Goal: Transaction & Acquisition: Subscribe to service/newsletter

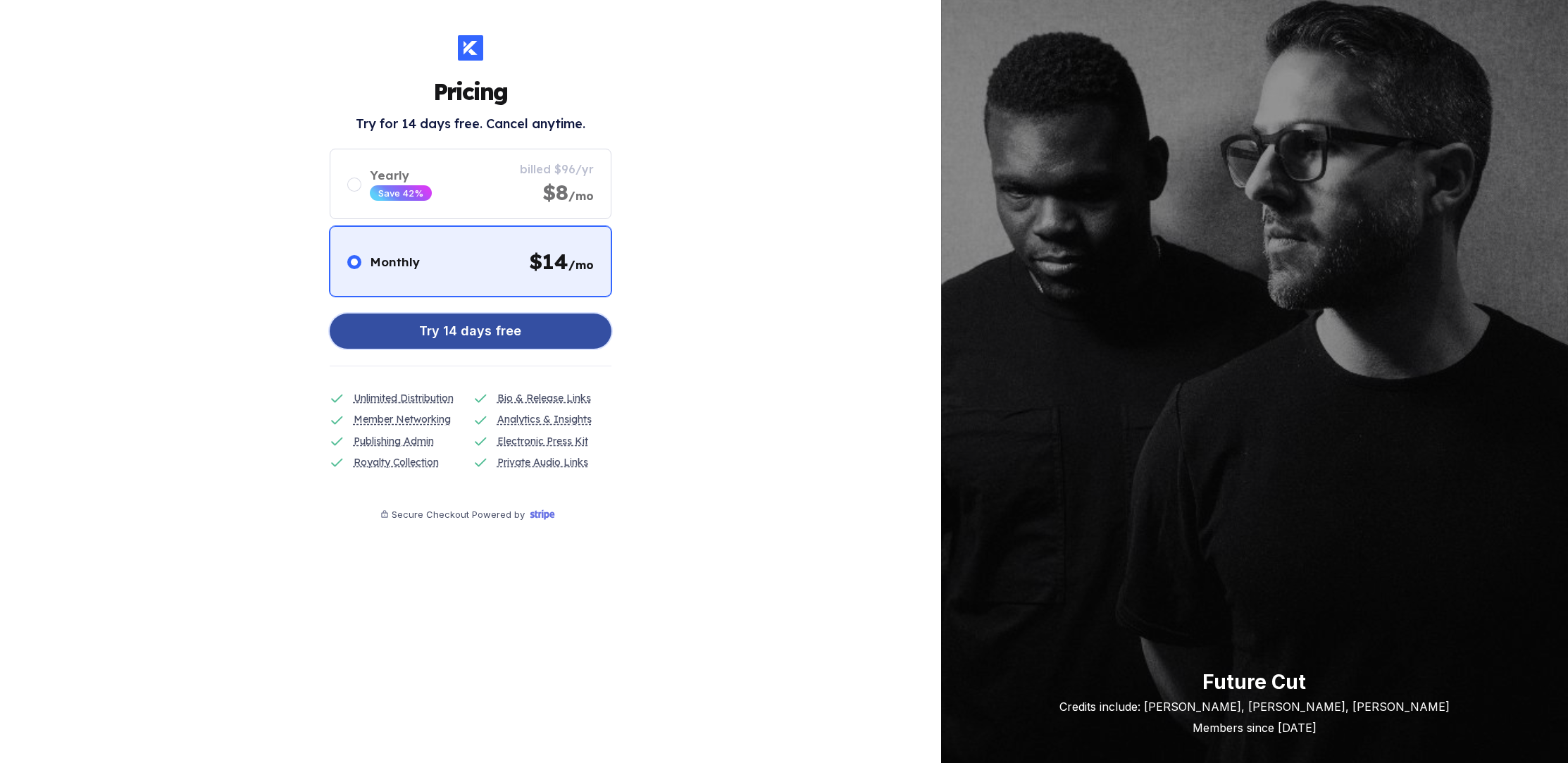
click at [401, 336] on button "Try 14 days free" at bounding box center [470, 331] width 282 height 35
click at [445, 320] on div "Try 14 days free" at bounding box center [470, 331] width 102 height 28
click at [500, 336] on div "Try 14 days free" at bounding box center [470, 331] width 102 height 28
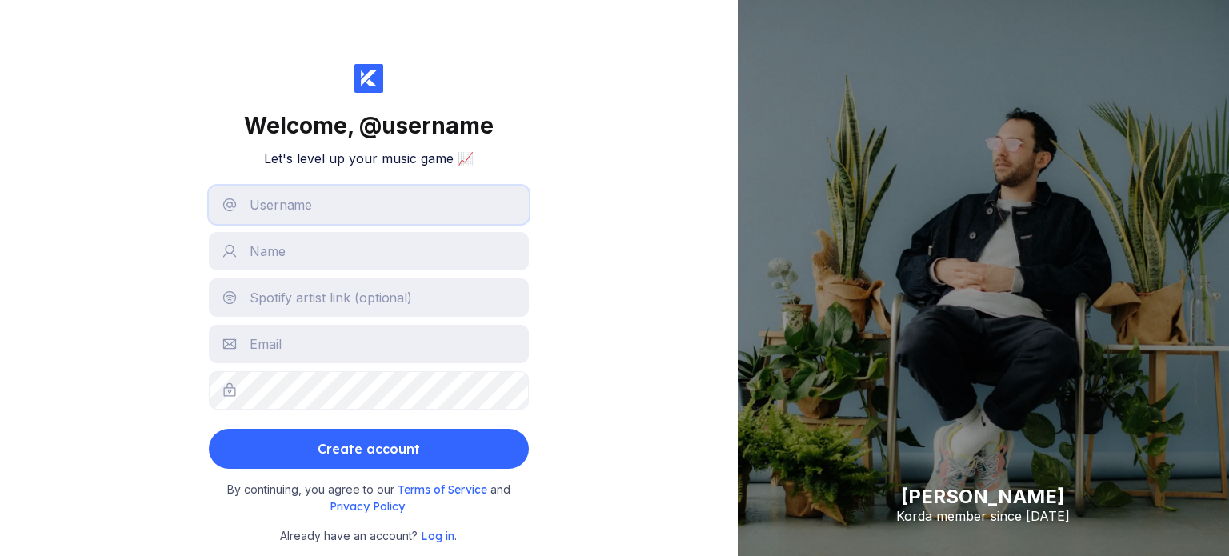
click at [342, 189] on input "text" at bounding box center [369, 205] width 320 height 38
type input "JCMD"
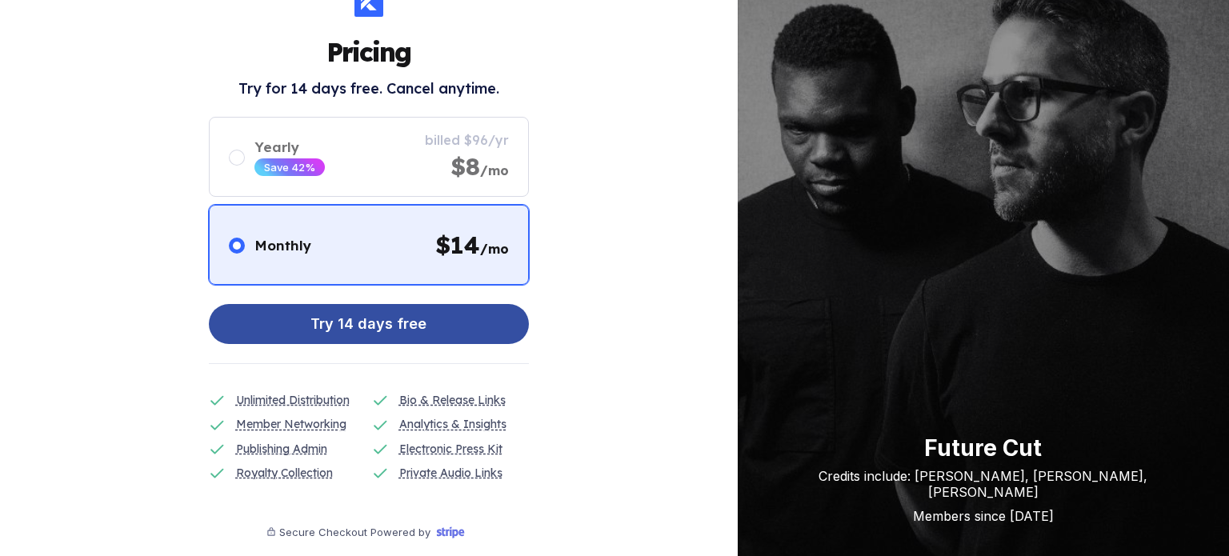
scroll to position [78, 0]
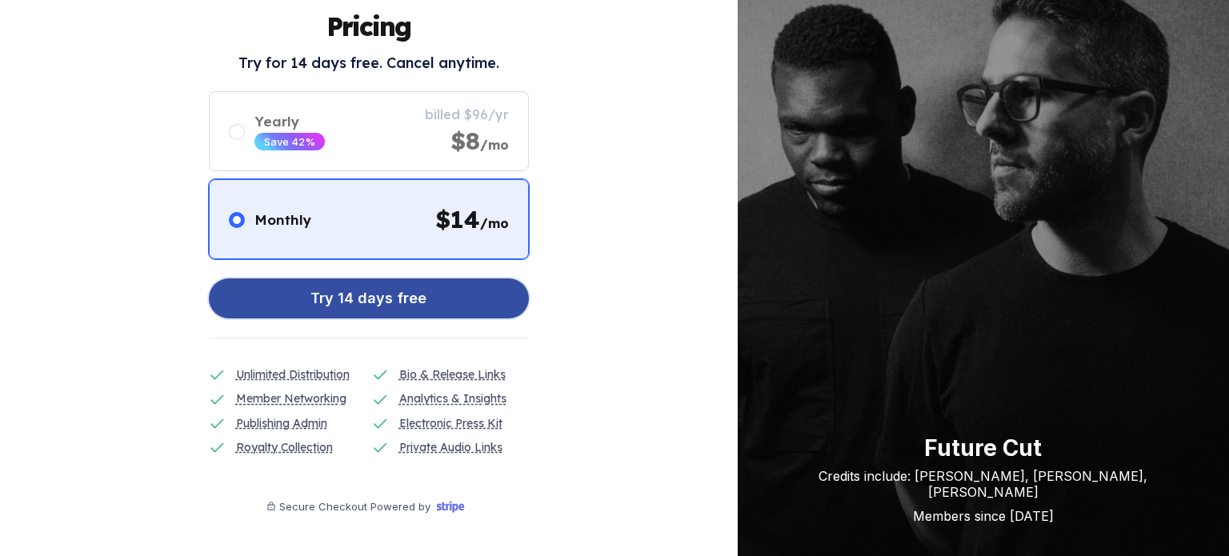
click at [350, 300] on div "Try 14 days free" at bounding box center [368, 298] width 116 height 32
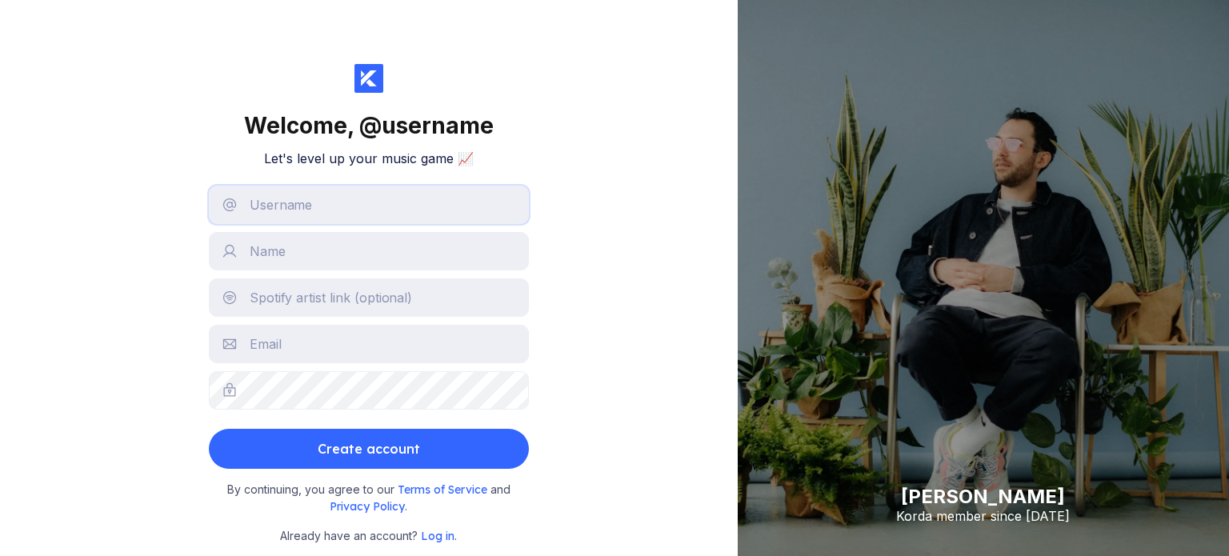
click at [382, 196] on input "text" at bounding box center [369, 205] width 320 height 38
type input "JCMD"
click at [322, 260] on input "text" at bounding box center [369, 251] width 320 height 38
type input "test test"
click at [311, 278] on input "text" at bounding box center [369, 297] width 320 height 38
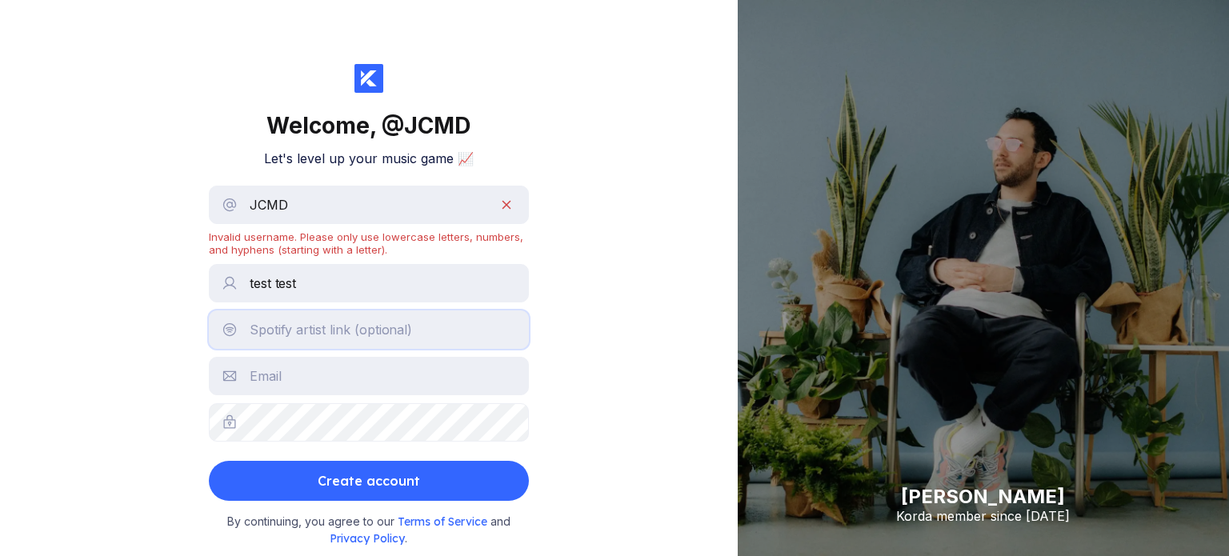
click at [314, 347] on input "text" at bounding box center [369, 329] width 320 height 38
click at [312, 338] on input "text" at bounding box center [369, 329] width 320 height 38
type input "test"
click at [298, 369] on input "text" at bounding box center [369, 376] width 320 height 38
type input "test@gmail.com"
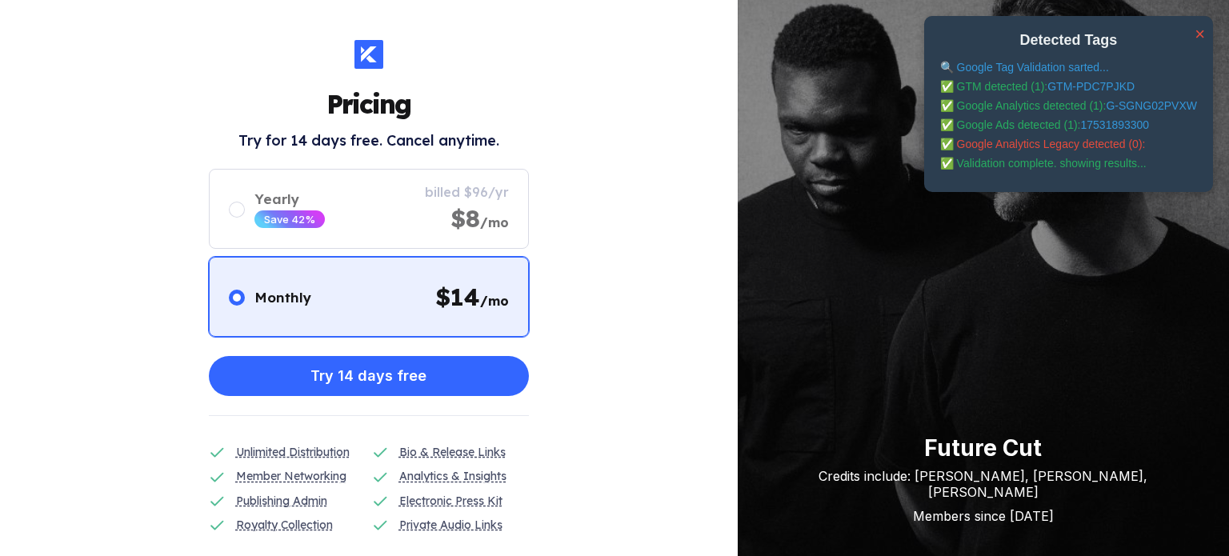
click at [1091, 90] on link "GTM-PDC7PJKD" at bounding box center [1090, 86] width 87 height 13
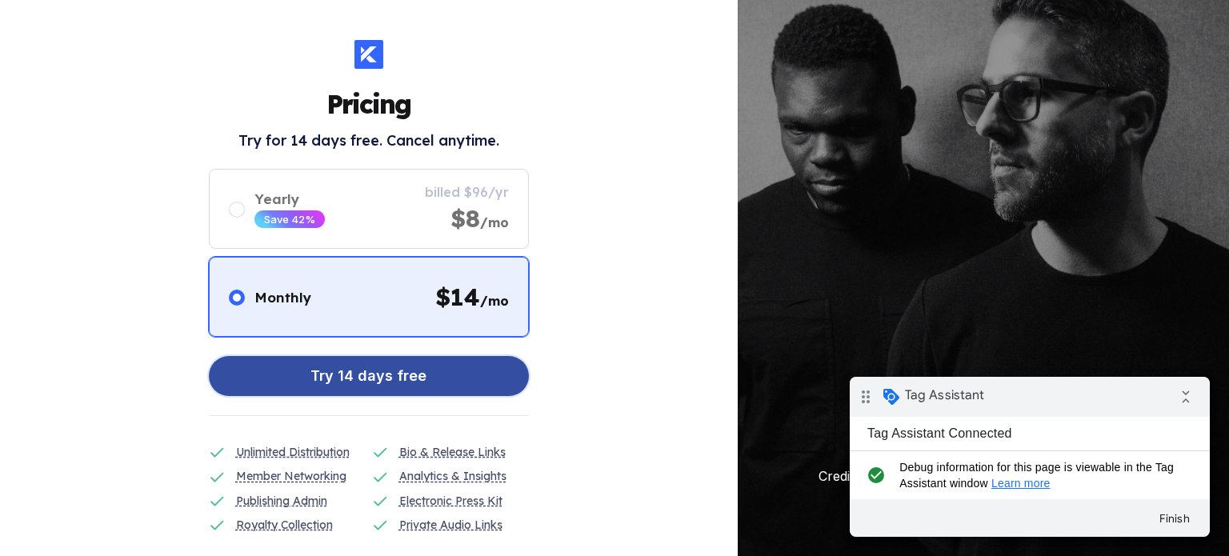
click at [297, 380] on button "Try 14 days free" at bounding box center [369, 376] width 320 height 40
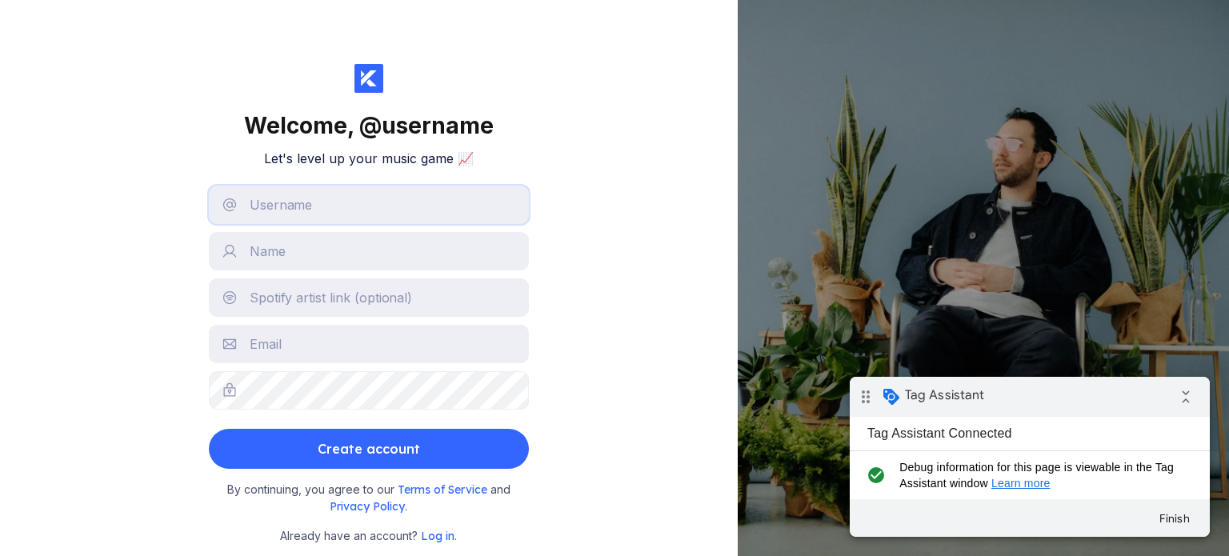
click at [376, 206] on input "text" at bounding box center [369, 205] width 320 height 38
type input "JCMD"
click at [338, 261] on input "text" at bounding box center [369, 251] width 320 height 38
type input "test test"
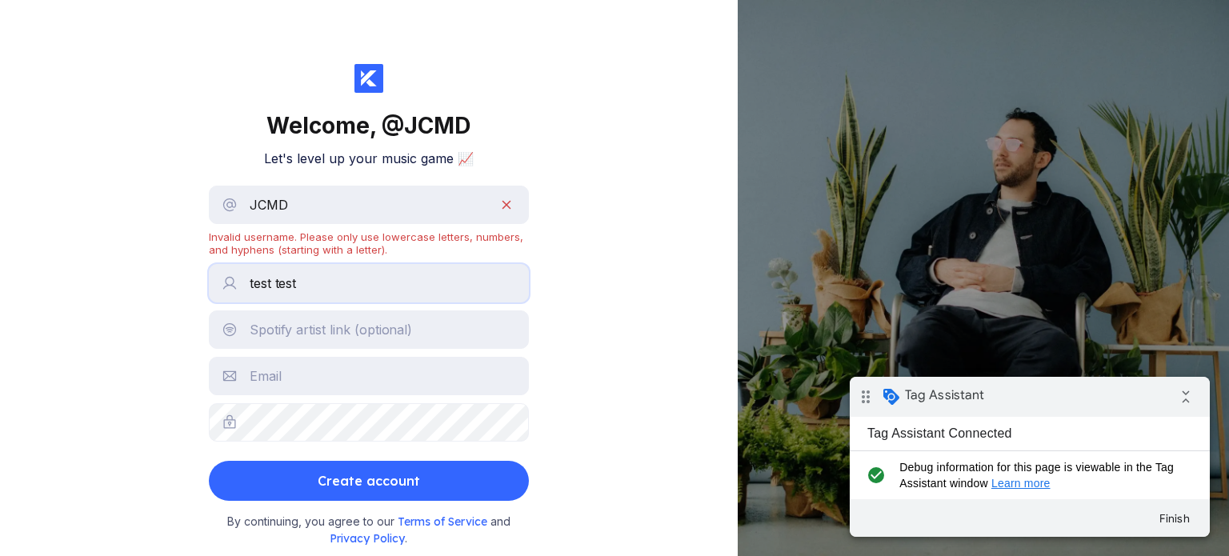
click at [309, 282] on input "test test" at bounding box center [369, 283] width 320 height 38
drag, startPoint x: 292, startPoint y: 204, endPoint x: 245, endPoint y: 206, distance: 47.2
click at [245, 206] on input "JCMD" at bounding box center [369, 205] width 320 height 38
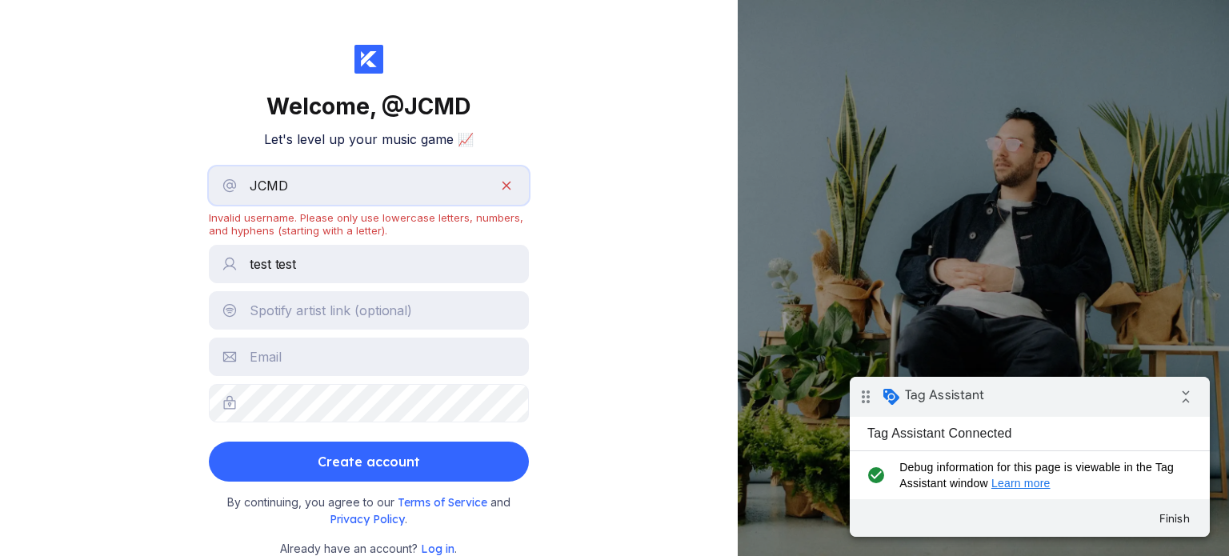
scroll to position [20, 0]
click at [338, 309] on input "text" at bounding box center [369, 309] width 320 height 38
type input "test"
click at [326, 358] on input "text" at bounding box center [369, 356] width 320 height 38
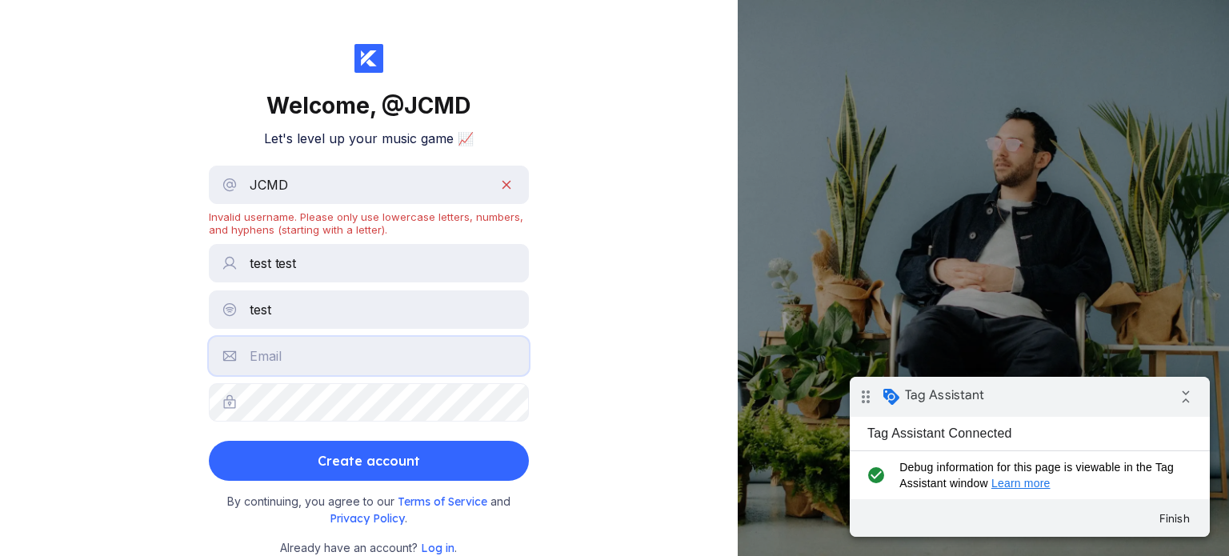
type input "test@gmail.com"
click at [384, 192] on input "JCMD" at bounding box center [369, 185] width 320 height 38
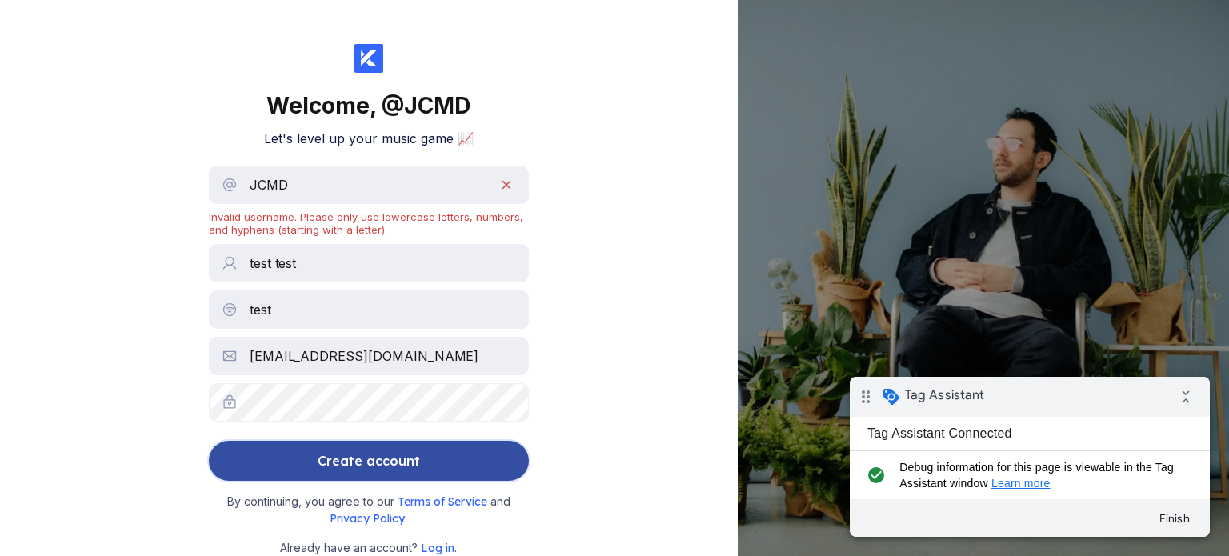
click at [364, 465] on div "Create account" at bounding box center [369, 461] width 102 height 32
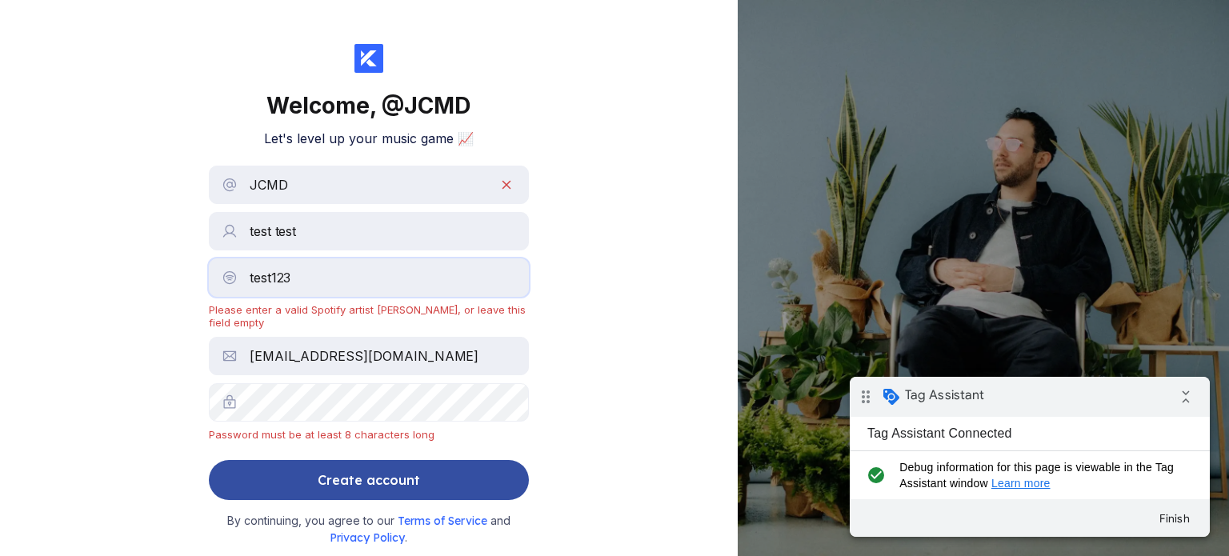
type input "test123"
click at [328, 473] on div "Create account" at bounding box center [369, 480] width 102 height 32
click at [332, 470] on div "Create account" at bounding box center [369, 480] width 102 height 32
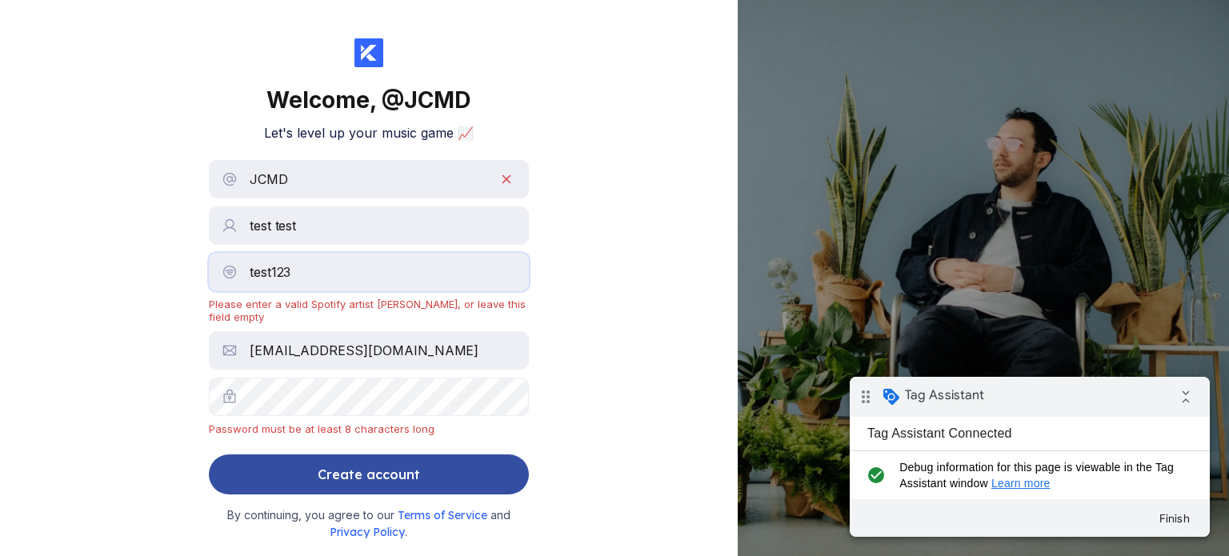
scroll to position [26, 0]
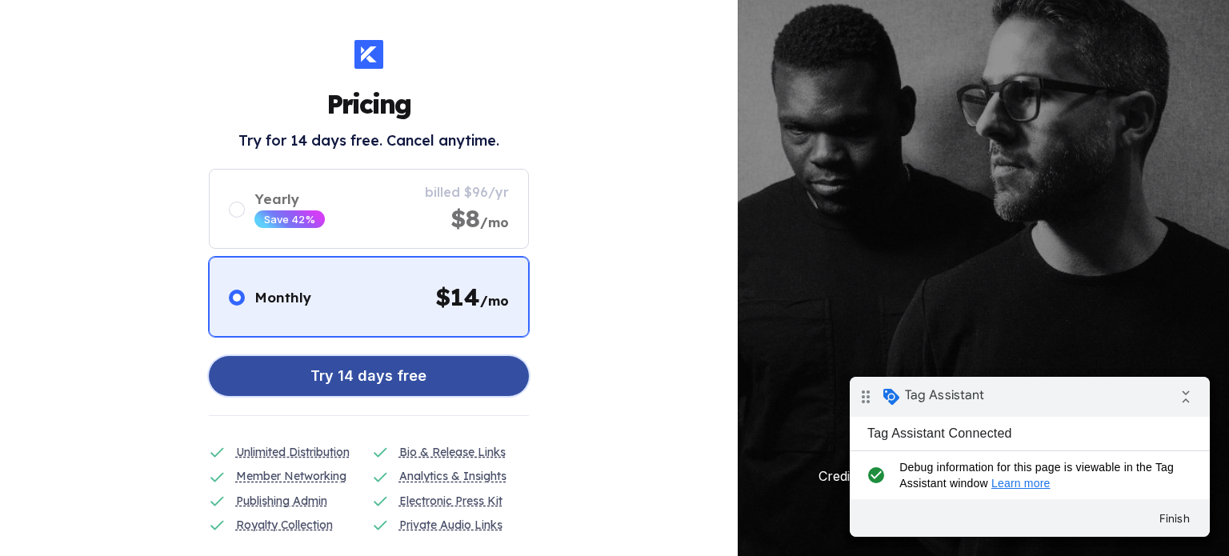
click at [398, 373] on div "Try 14 days free" at bounding box center [368, 376] width 116 height 32
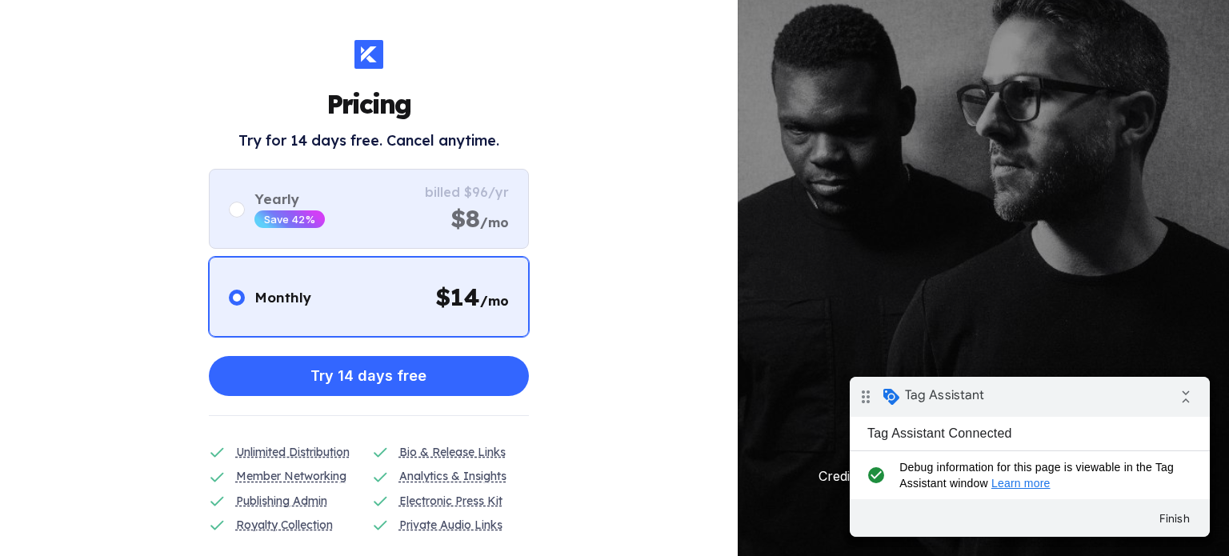
click at [237, 209] on circle at bounding box center [237, 210] width 8 height 8
click at [230, 201] on input "radio" at bounding box center [229, 200] width 1 height 1
radio input "false"
radio input "true"
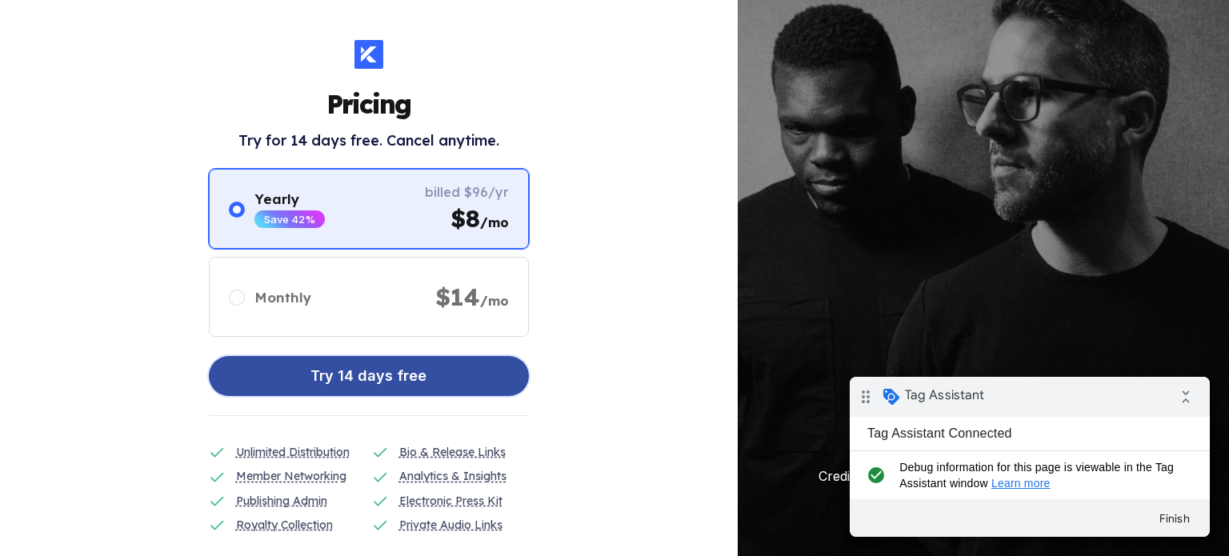
click at [278, 370] on button "Try 14 days free" at bounding box center [369, 376] width 320 height 40
